Goal: Transaction & Acquisition: Purchase product/service

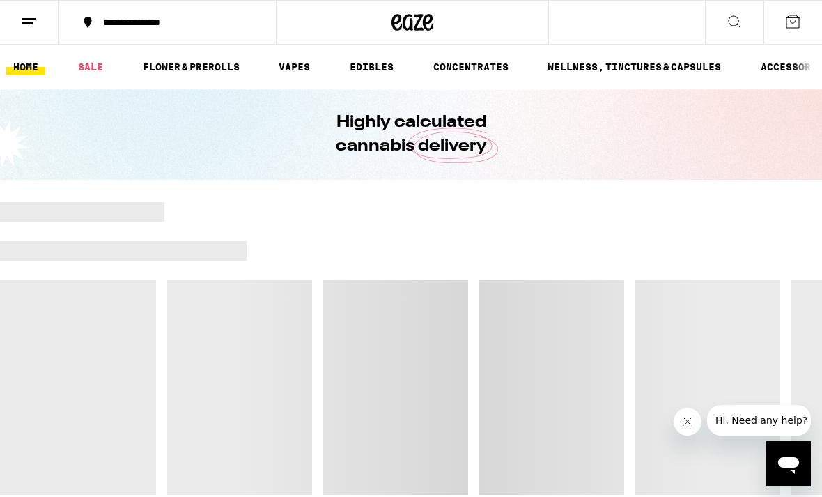
click at [691, 424] on icon "Close message from company" at bounding box center [686, 421] width 11 height 11
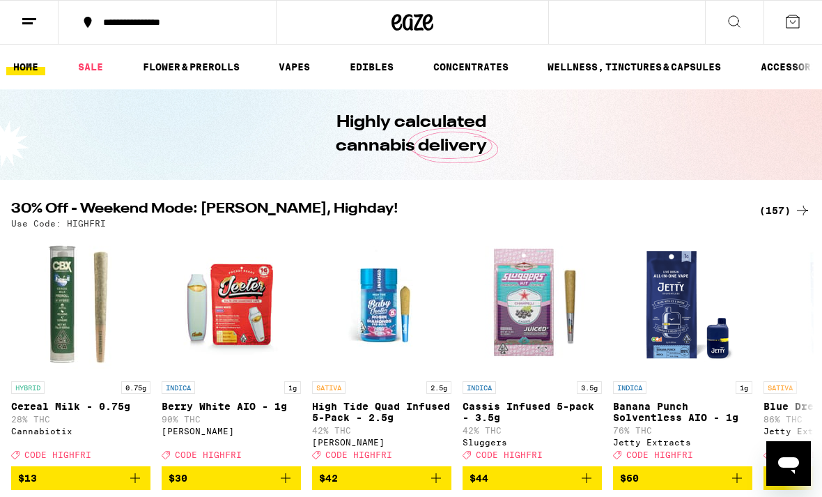
click at [772, 208] on div "(157)" at bounding box center [785, 210] width 52 height 17
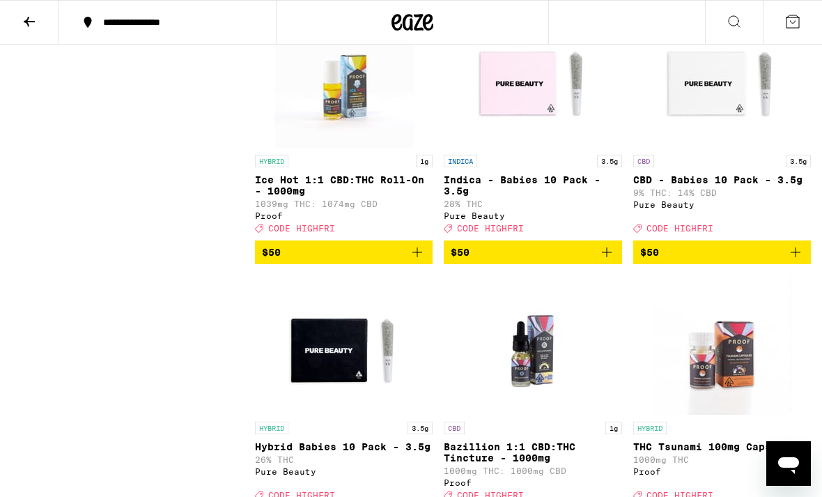
scroll to position [12633, 0]
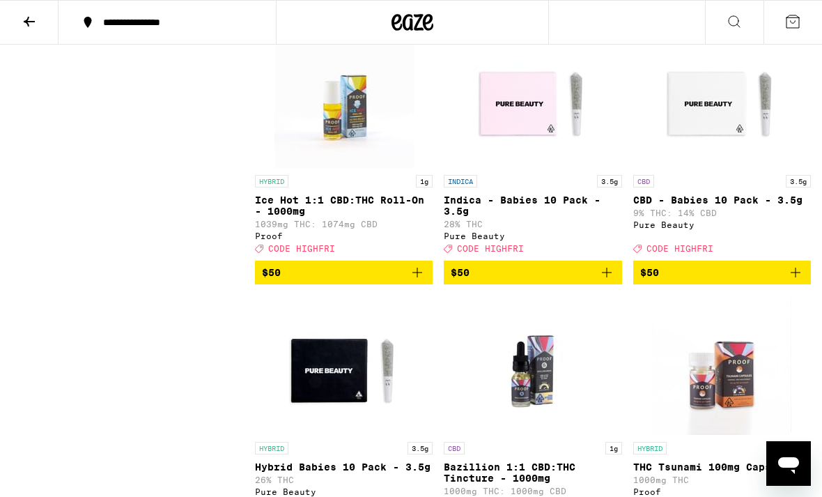
click at [31, 17] on icon at bounding box center [29, 21] width 17 height 17
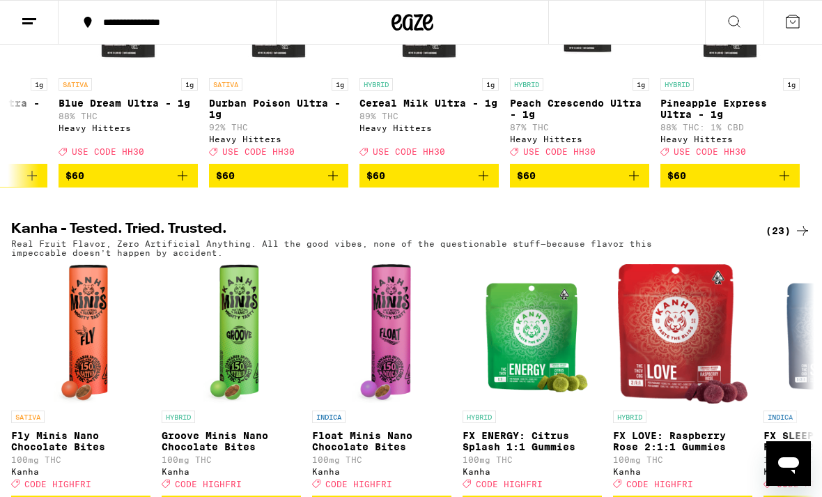
scroll to position [601, 0]
